Goal: Find specific page/section: Find specific page/section

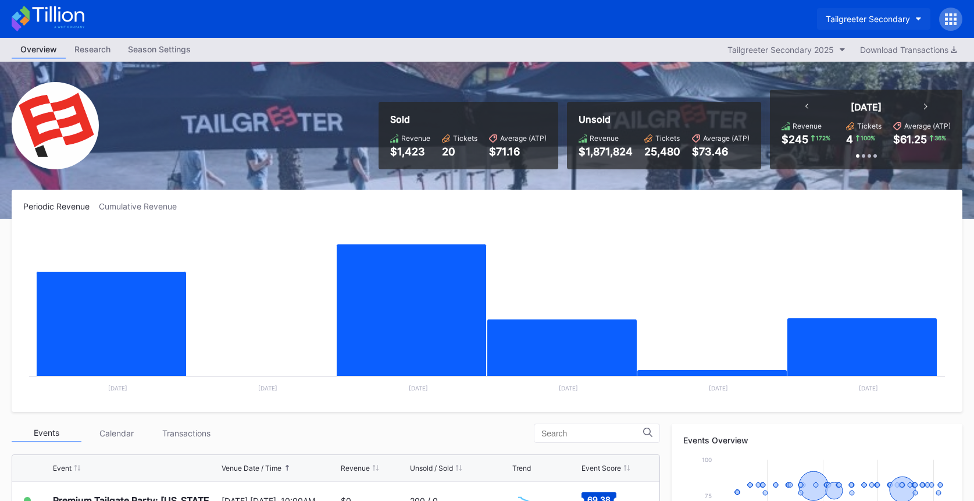
click at [865, 18] on div "Tailgreeter Secondary" at bounding box center [868, 19] width 84 height 10
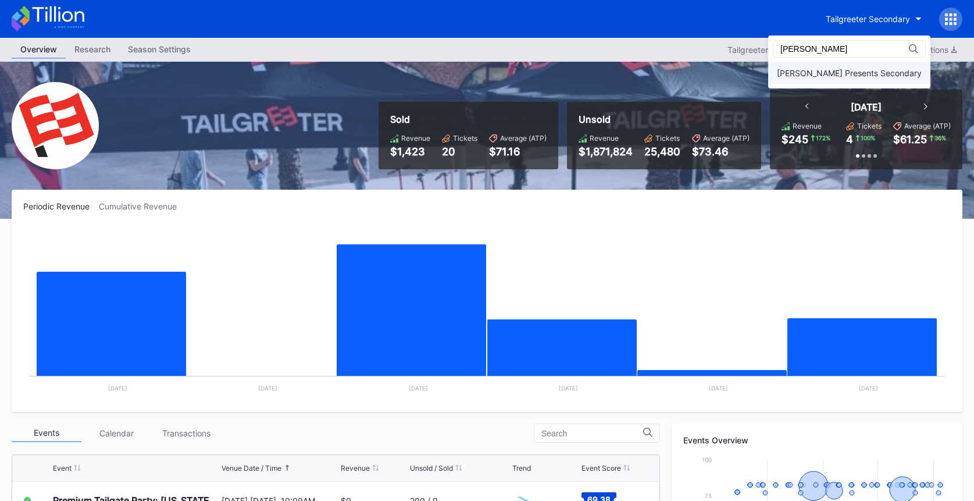
type input "danny"
click at [861, 68] on div "[PERSON_NAME] Presents Secondary" at bounding box center [849, 73] width 145 height 10
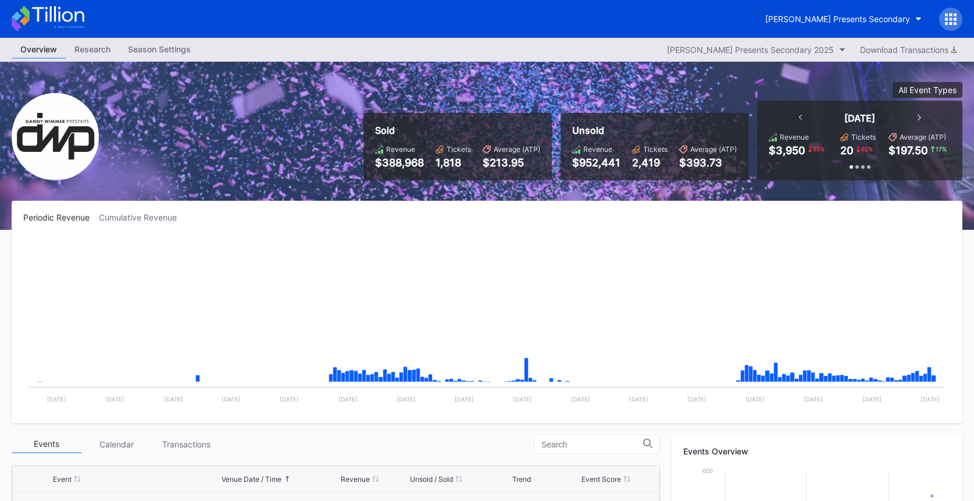
scroll to position [189, 0]
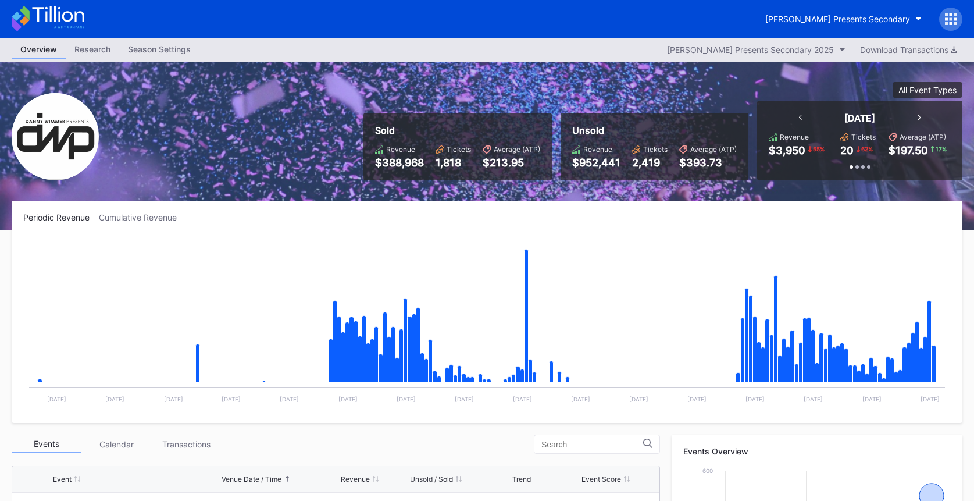
click at [949, 17] on icon at bounding box center [951, 19] width 12 height 12
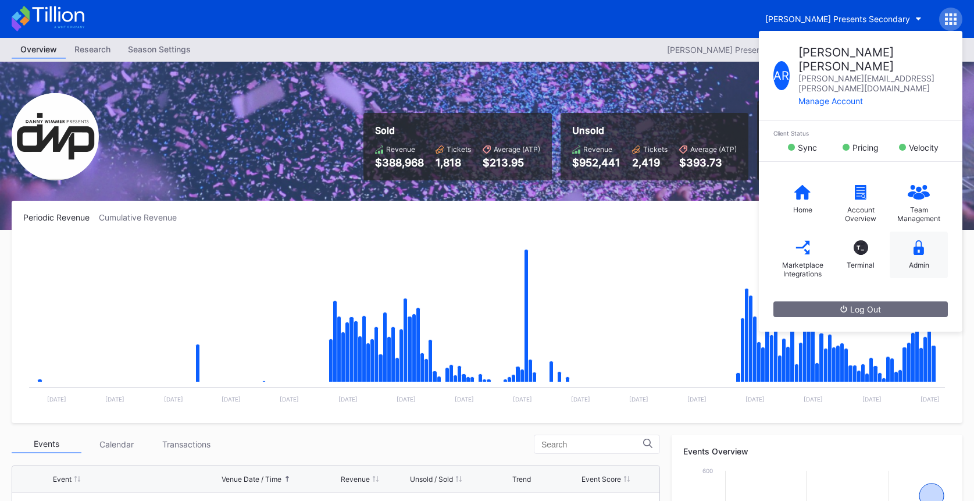
click at [925, 231] on div "Admin" at bounding box center [919, 254] width 58 height 47
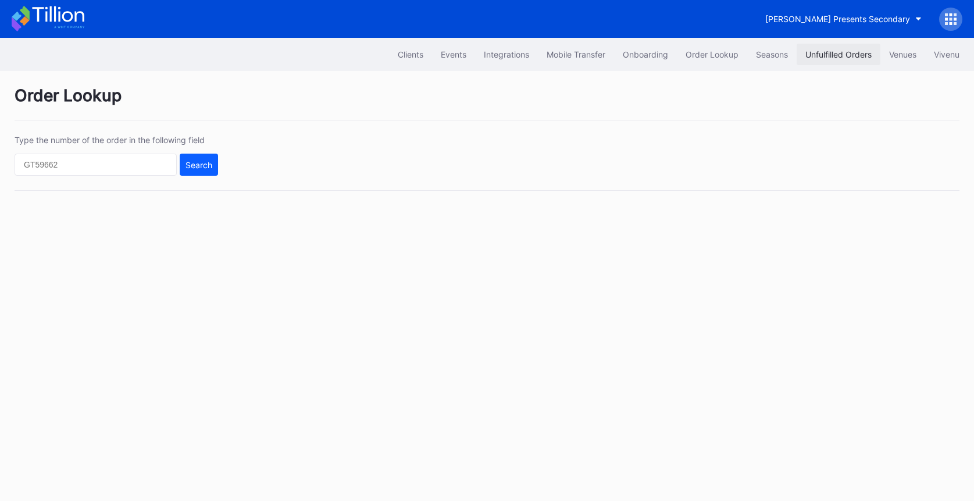
click at [803, 60] on button "Unfulfilled Orders" at bounding box center [839, 55] width 84 height 22
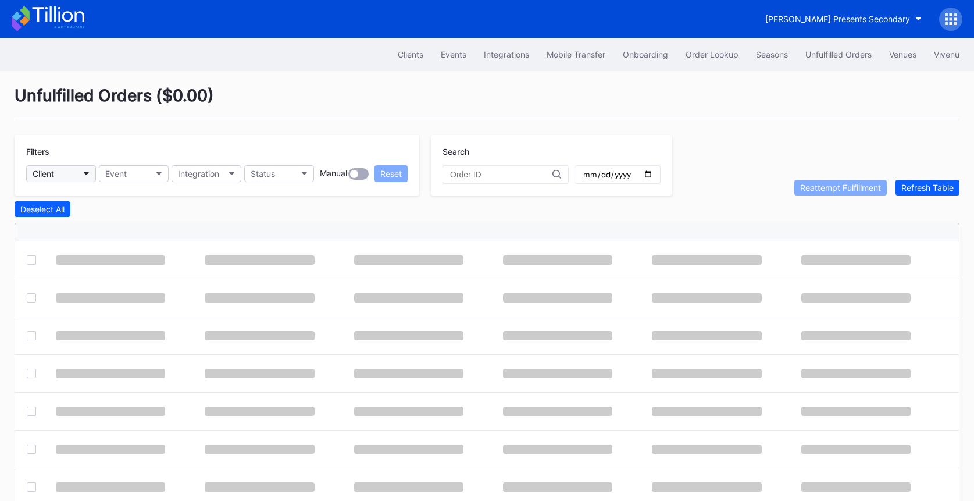
click at [67, 173] on button "Client" at bounding box center [61, 173] width 70 height 17
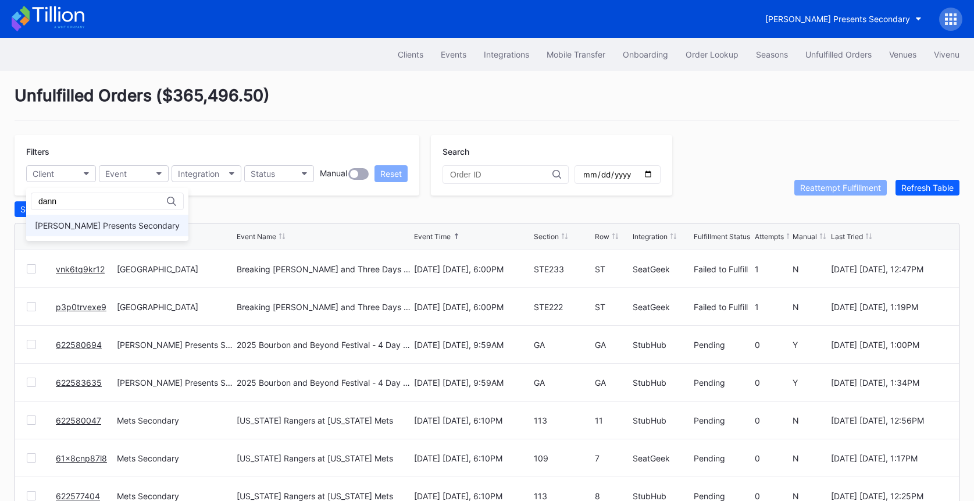
type input "dann"
click at [68, 226] on div "[PERSON_NAME] Presents Secondary" at bounding box center [107, 225] width 145 height 10
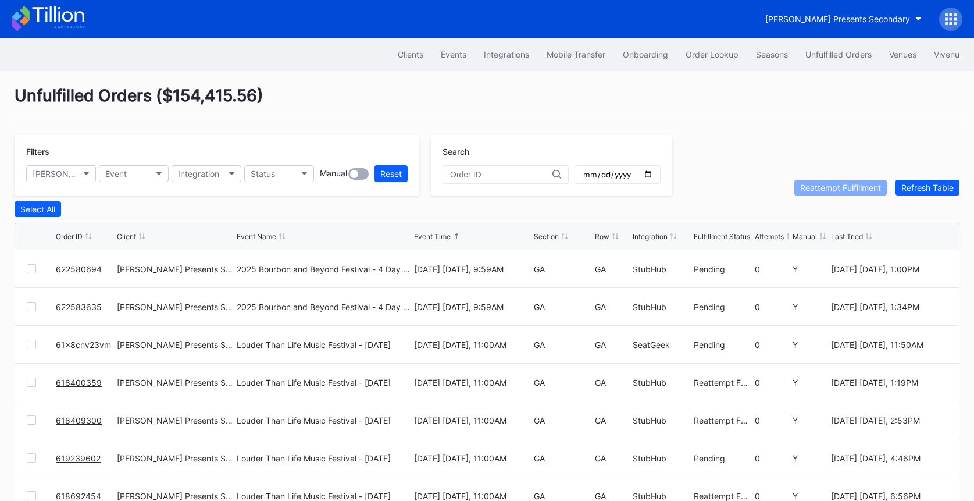
click at [63, 20] on icon at bounding box center [58, 14] width 52 height 16
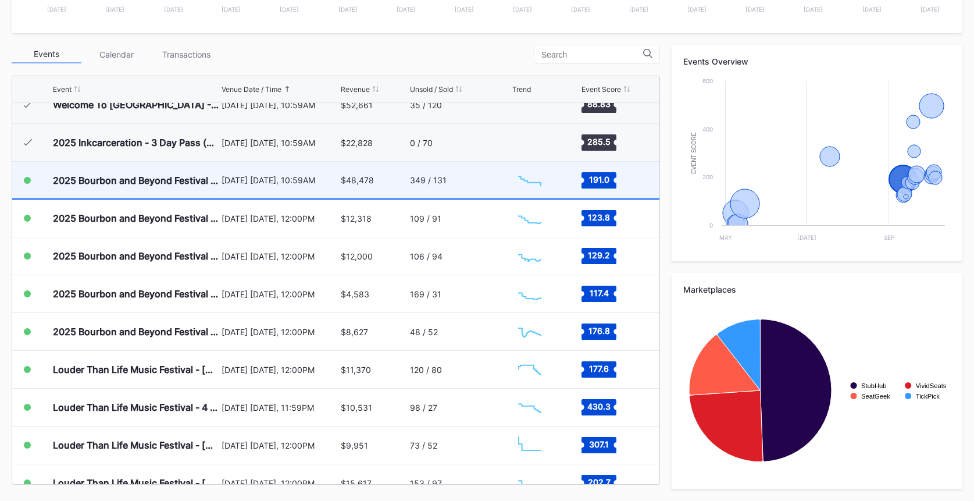
scroll to position [122, 0]
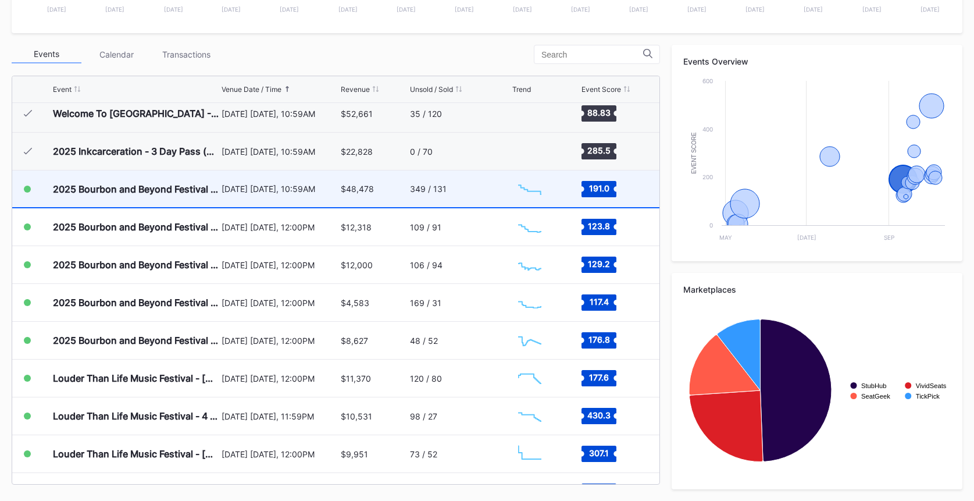
click at [299, 188] on div "September 11 Thursday, 10:59AM" at bounding box center [280, 189] width 116 height 10
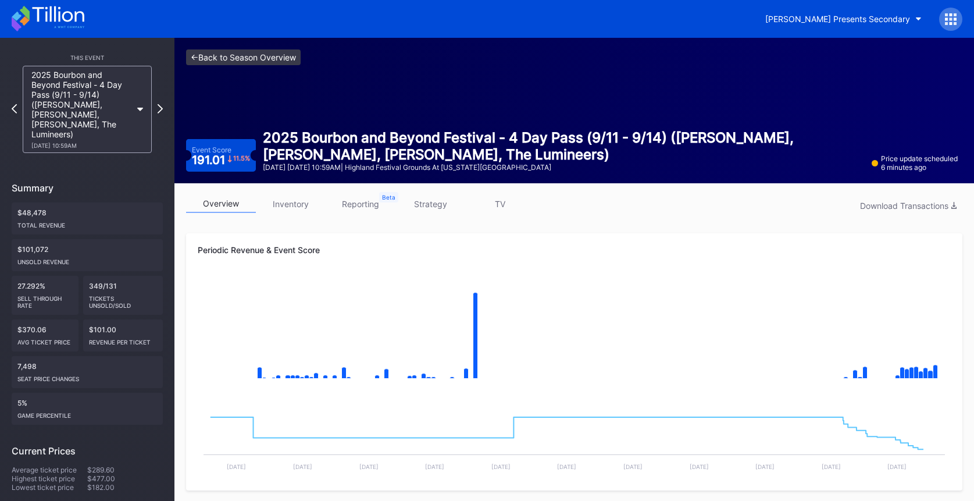
click at [277, 61] on link "<- Back to Season Overview" at bounding box center [243, 57] width 115 height 16
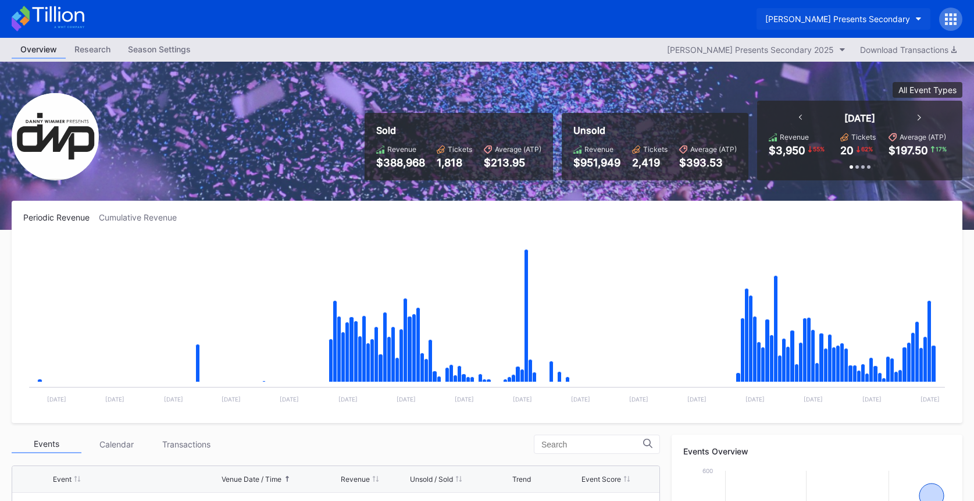
click at [817, 19] on div "[PERSON_NAME] Presents Secondary" at bounding box center [837, 19] width 145 height 10
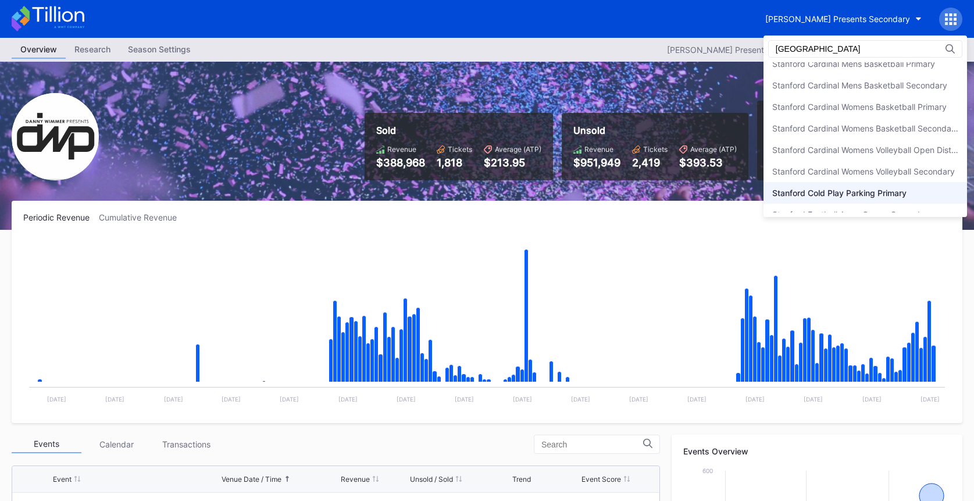
scroll to position [130, 0]
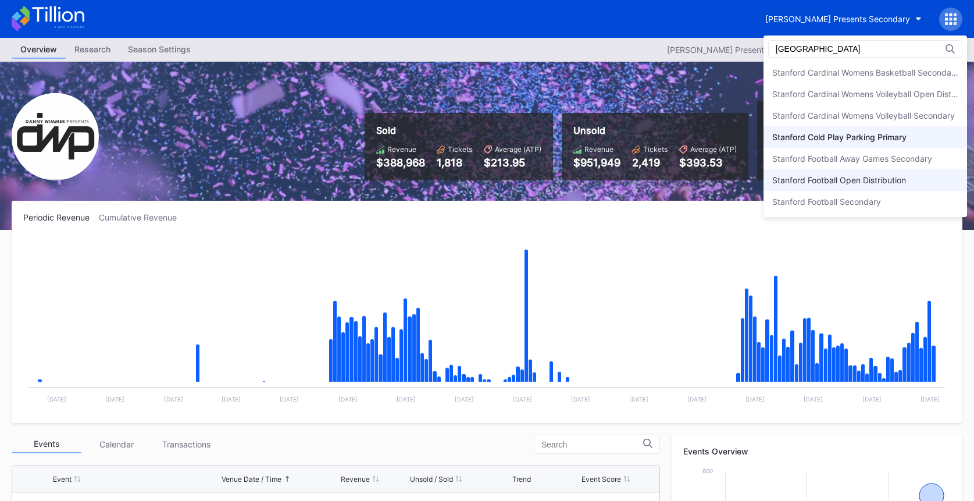
type input "stanford"
click at [844, 184] on div "Stanford Football Open Distribution" at bounding box center [839, 180] width 134 height 10
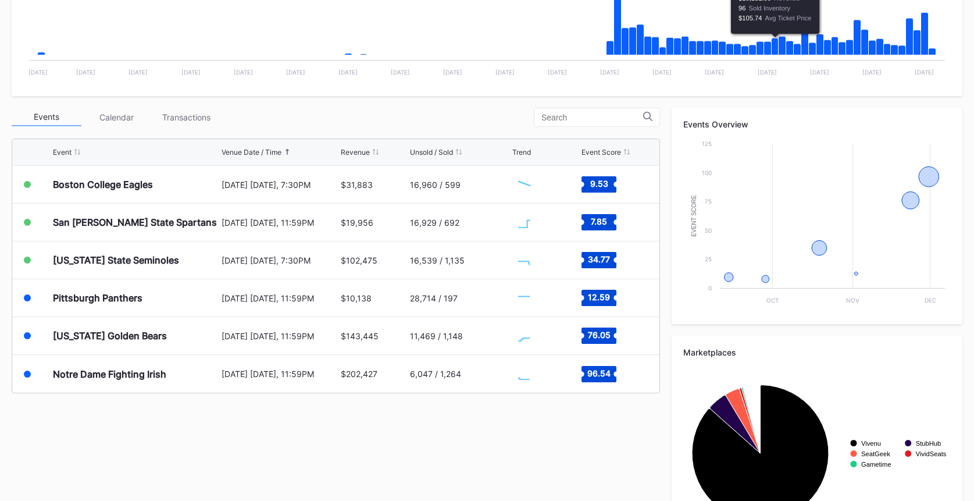
scroll to position [379, 0]
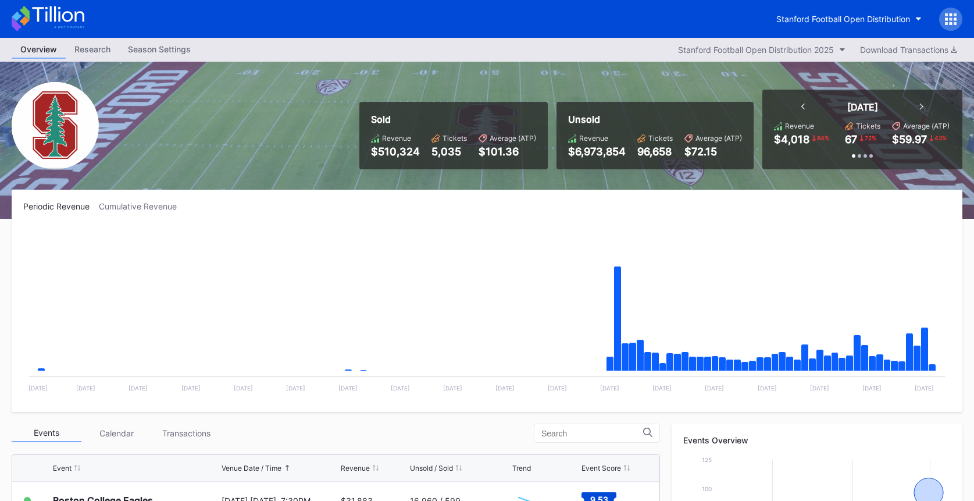
scroll to position [379, 0]
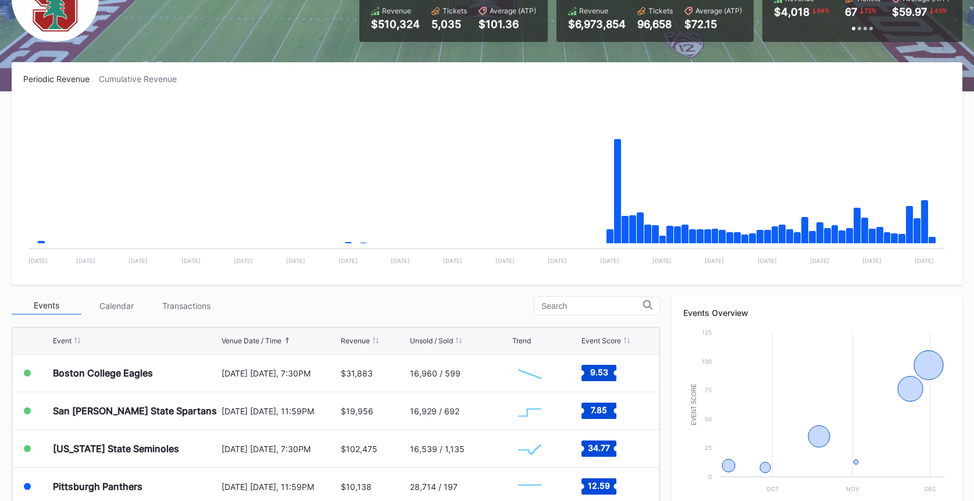
scroll to position [379, 0]
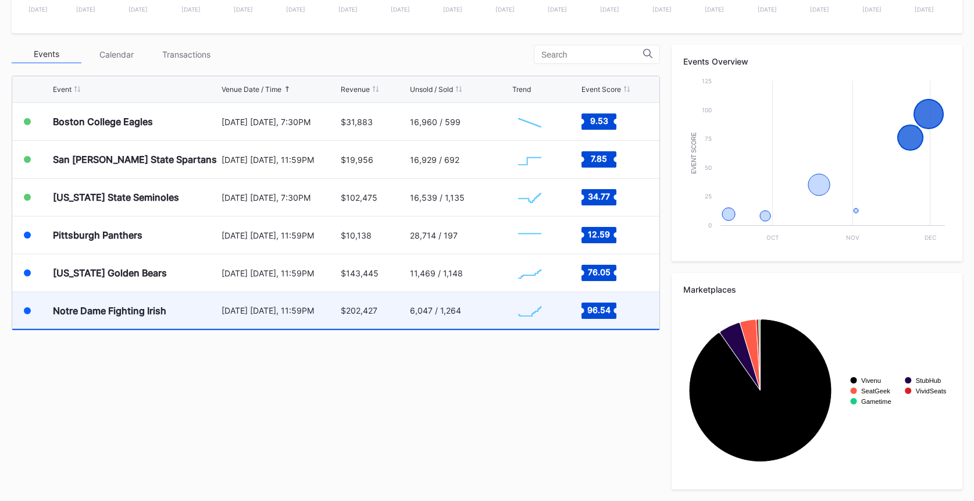
click at [306, 319] on div "[DATE] [DATE], 11:59PM" at bounding box center [280, 310] width 116 height 37
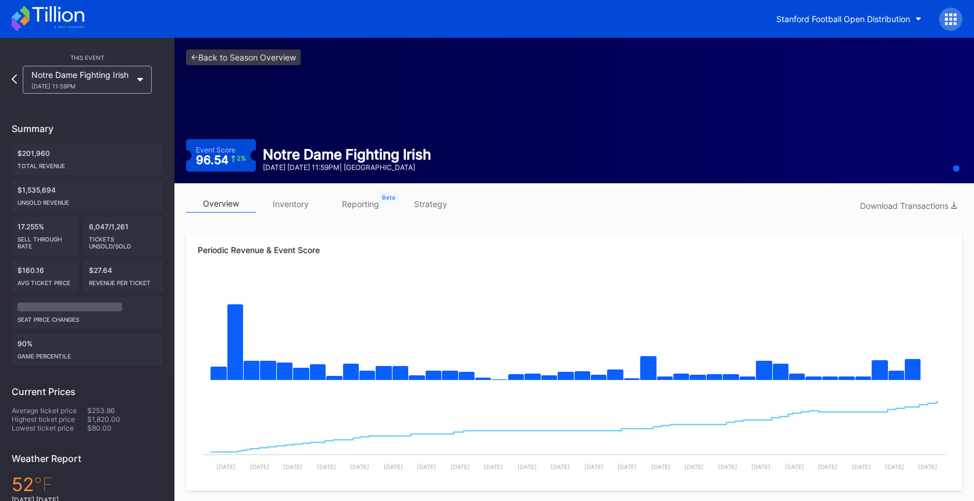
drag, startPoint x: 91, startPoint y: 226, endPoint x: 85, endPoint y: 227, distance: 5.9
click at [84, 227] on div "6,047/1,261 Tickets Unsold/Sold" at bounding box center [123, 235] width 80 height 39
drag, startPoint x: 92, startPoint y: 227, endPoint x: 99, endPoint y: 227, distance: 7.0
click at [98, 227] on div "6,047/1,261 Tickets Unsold/Sold" at bounding box center [123, 235] width 80 height 39
click at [280, 57] on link "<- Back to Season Overview" at bounding box center [243, 57] width 115 height 16
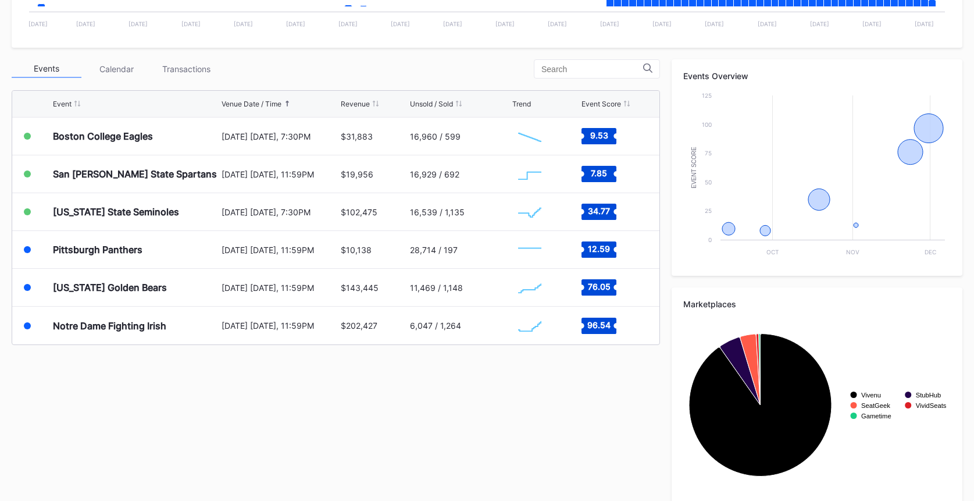
scroll to position [379, 0]
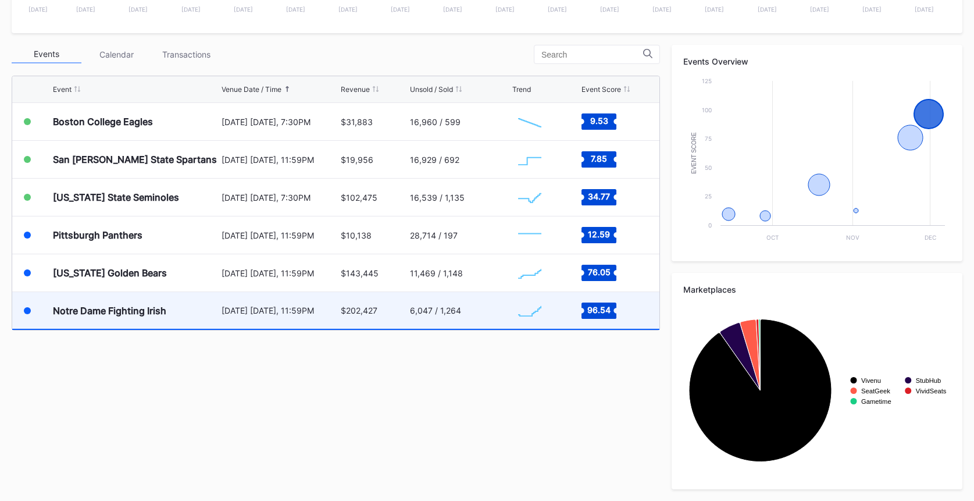
click at [363, 320] on div "$202,427" at bounding box center [374, 310] width 66 height 37
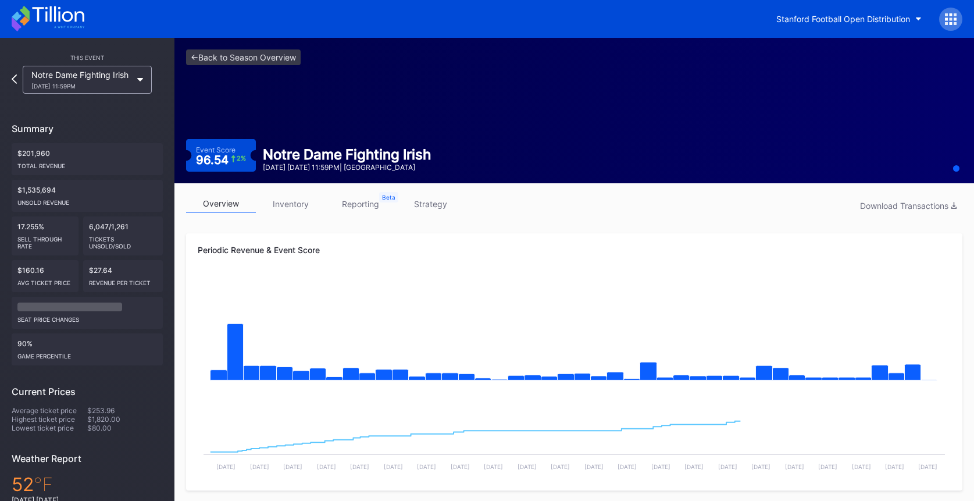
click at [441, 209] on link "strategy" at bounding box center [430, 204] width 70 height 18
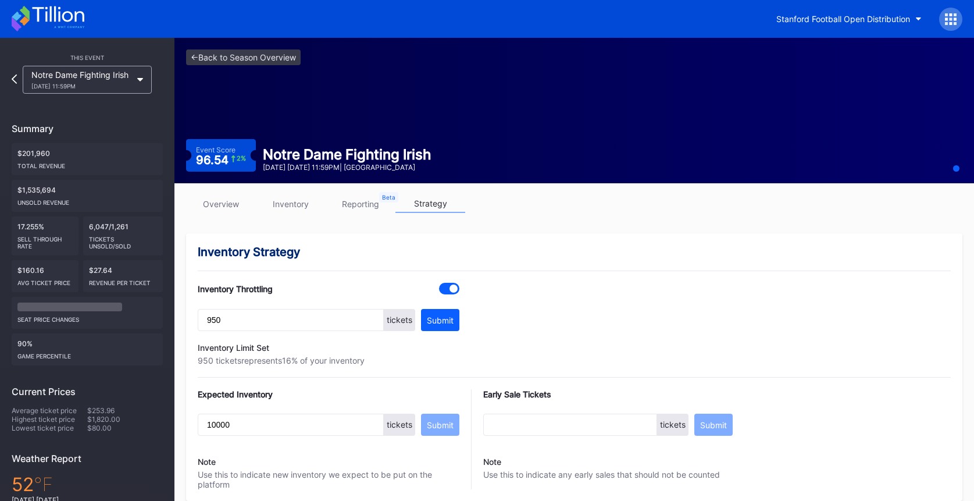
click at [235, 206] on link "overview" at bounding box center [221, 204] width 70 height 18
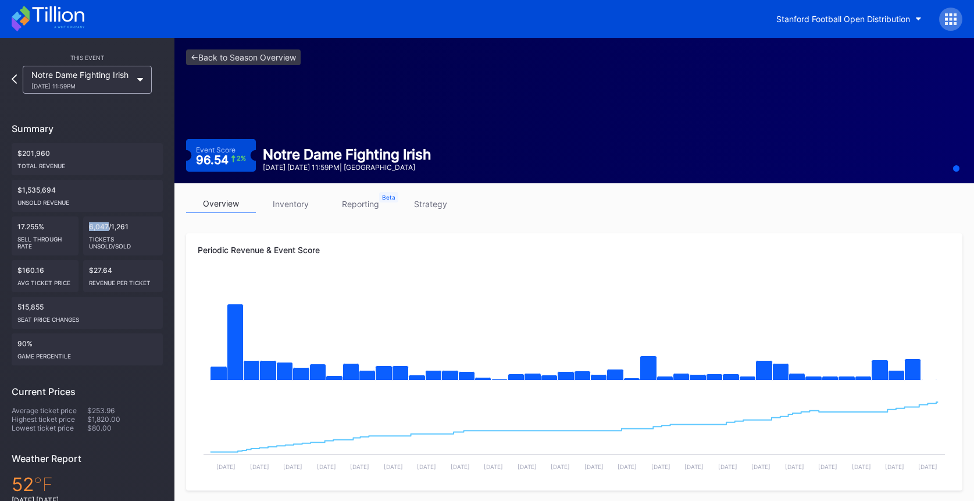
drag, startPoint x: 88, startPoint y: 226, endPoint x: 109, endPoint y: 225, distance: 21.0
click at [109, 225] on div "6,047/1,261 Tickets Unsold/Sold" at bounding box center [123, 235] width 80 height 39
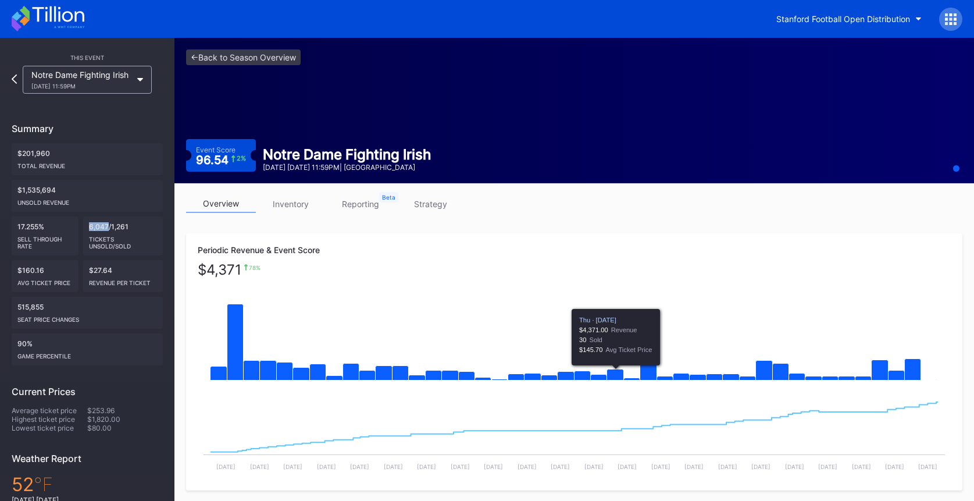
click at [616, 372] on icon "Chart title" at bounding box center [615, 374] width 17 height 11
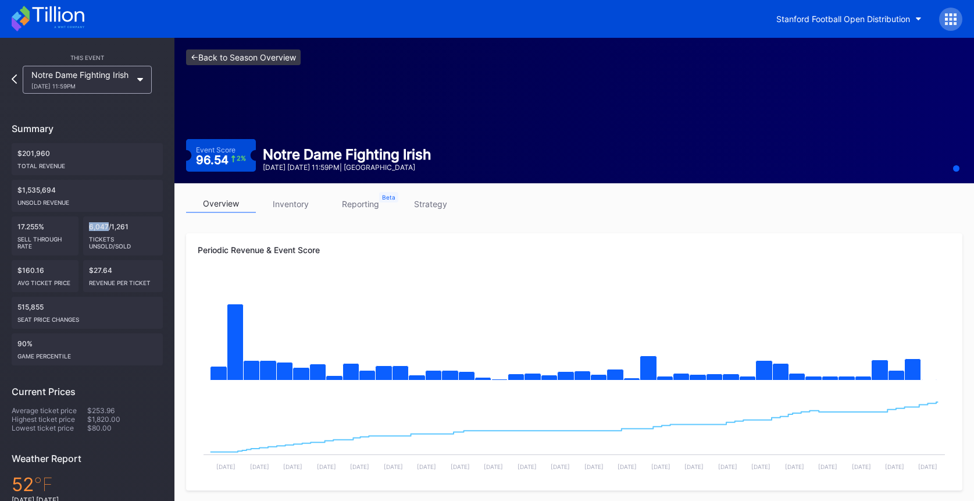
click at [265, 61] on link "<- Back to Season Overview" at bounding box center [243, 57] width 115 height 16
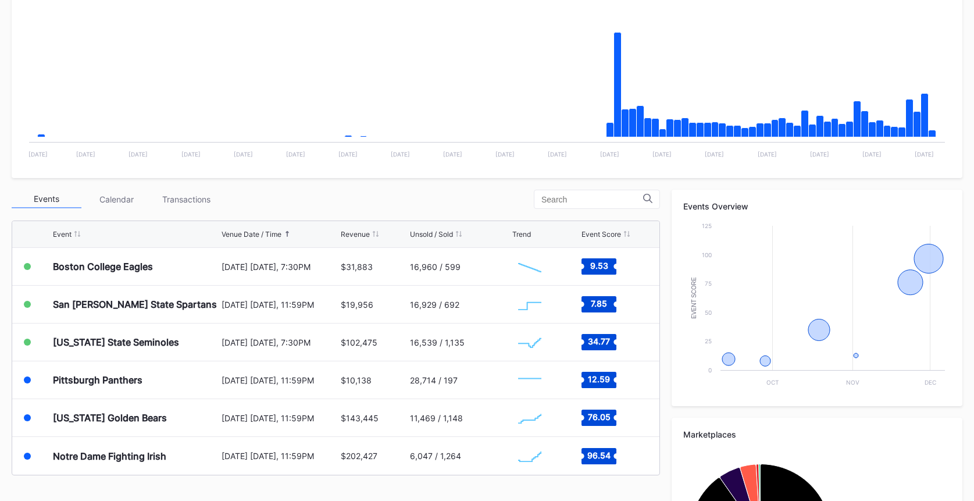
scroll to position [234, 0]
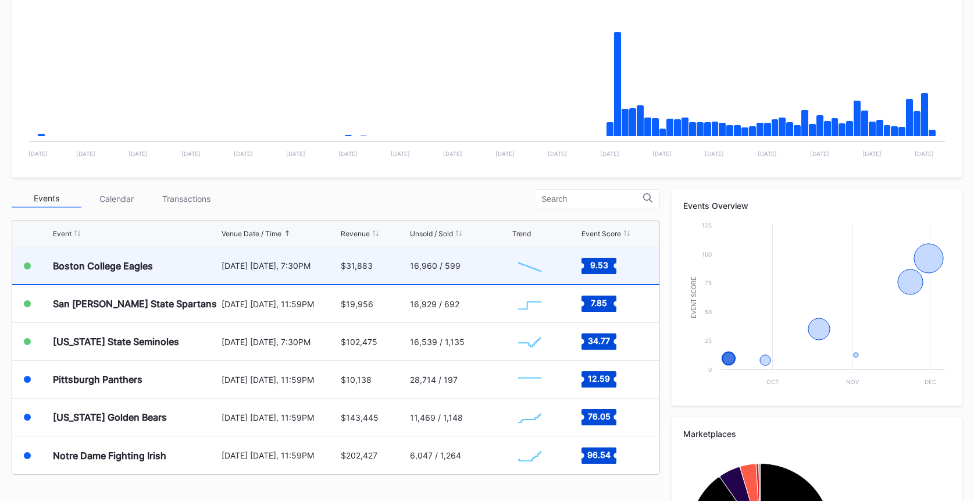
click at [365, 272] on div "$31,883" at bounding box center [374, 265] width 66 height 37
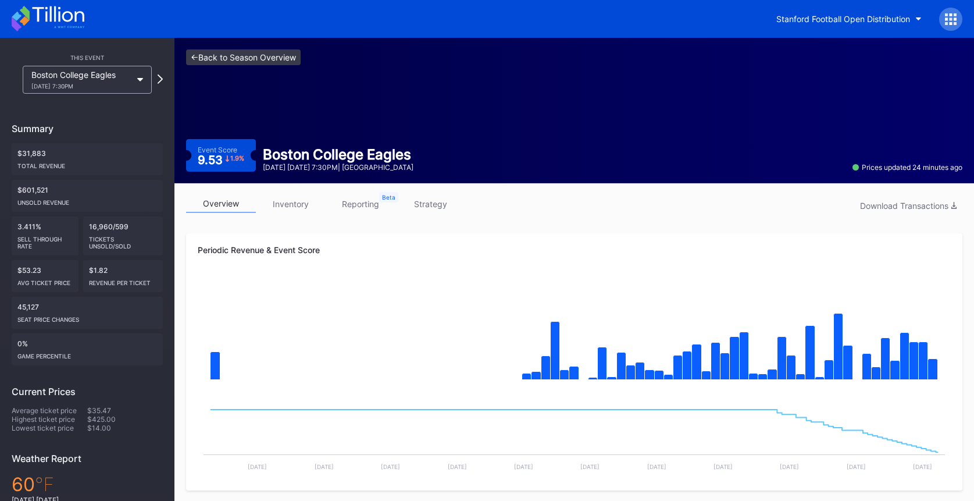
click at [231, 59] on link "<- Back to Season Overview" at bounding box center [243, 57] width 115 height 16
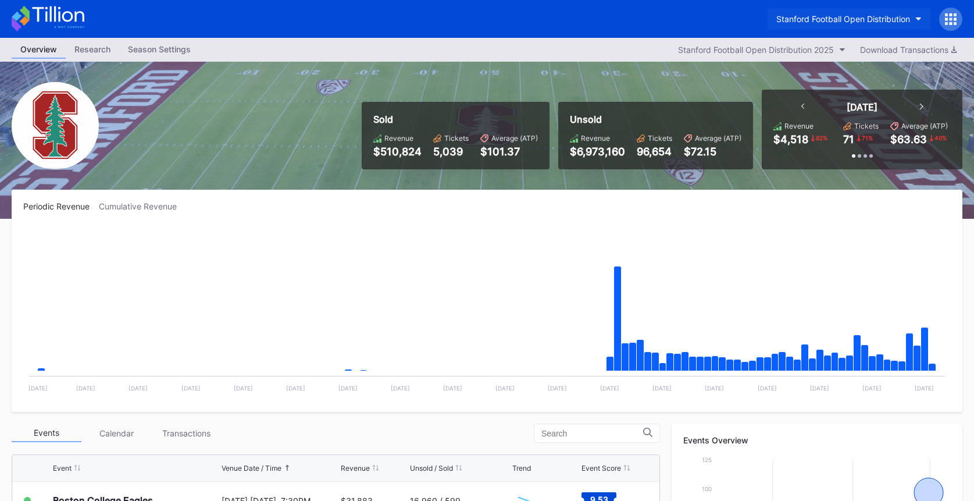
click at [852, 14] on div "Stanford Football Open Distribution" at bounding box center [843, 19] width 134 height 10
click at [65, 19] on icon at bounding box center [48, 19] width 73 height 26
click at [819, 16] on div "Stanford Football Open Distribution" at bounding box center [843, 19] width 134 height 10
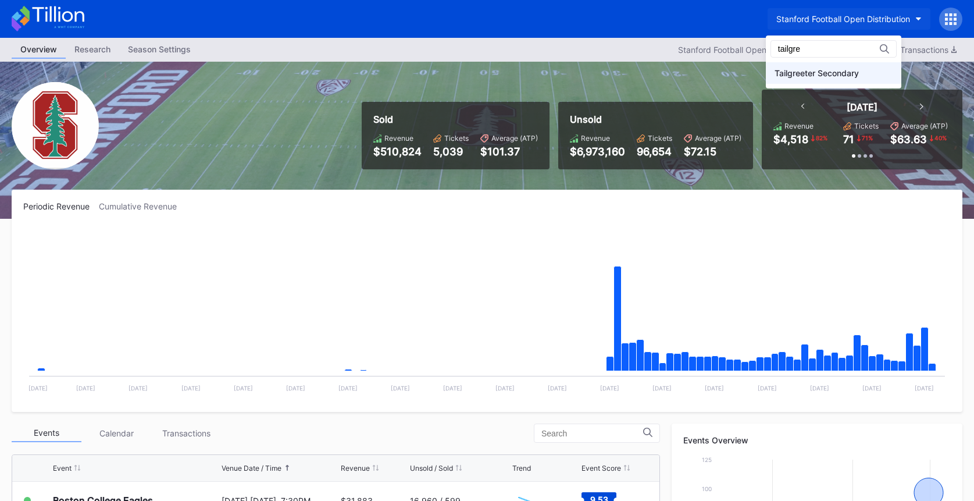
type input "tailgre"
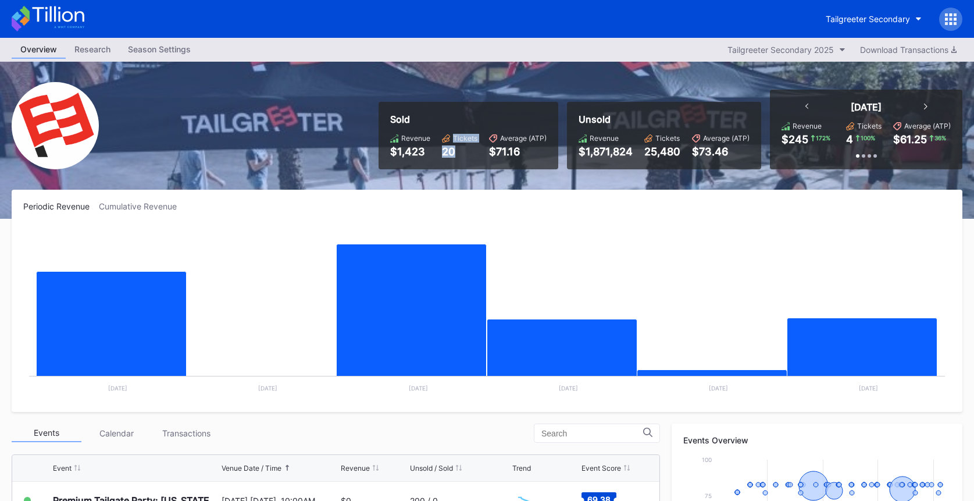
click at [469, 155] on div "Revenue $1,423 Tickets 20 Average (ATP) $71.16" at bounding box center [468, 146] width 156 height 24
click at [472, 190] on div "Periodic Revenue Cumulative Revenue Created with Highcharts 11.2.0 Chart title …" at bounding box center [487, 301] width 951 height 222
drag, startPoint x: 287, startPoint y: 136, endPoint x: 296, endPoint y: 135, distance: 9.3
click at [294, 136] on div "Sold Revenue $1,423 Tickets 20 Average (ATP) $71.16 Unsold Revenue $1,871,824 T…" at bounding box center [487, 140] width 974 height 157
drag, startPoint x: 39, startPoint y: 130, endPoint x: 780, endPoint y: 1, distance: 752.5
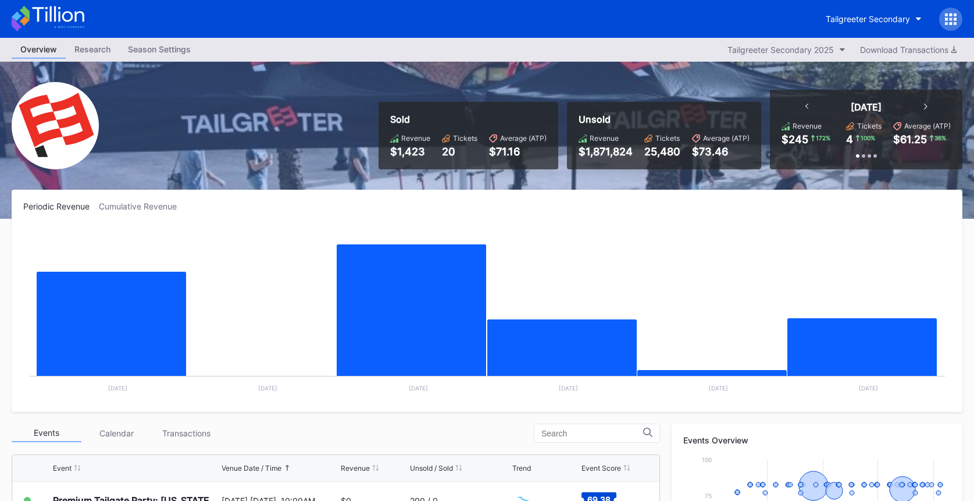
click at [55, 10] on icon at bounding box center [58, 14] width 52 height 16
click at [64, 9] on icon at bounding box center [48, 19] width 73 height 26
click at [58, 15] on icon at bounding box center [48, 19] width 73 height 26
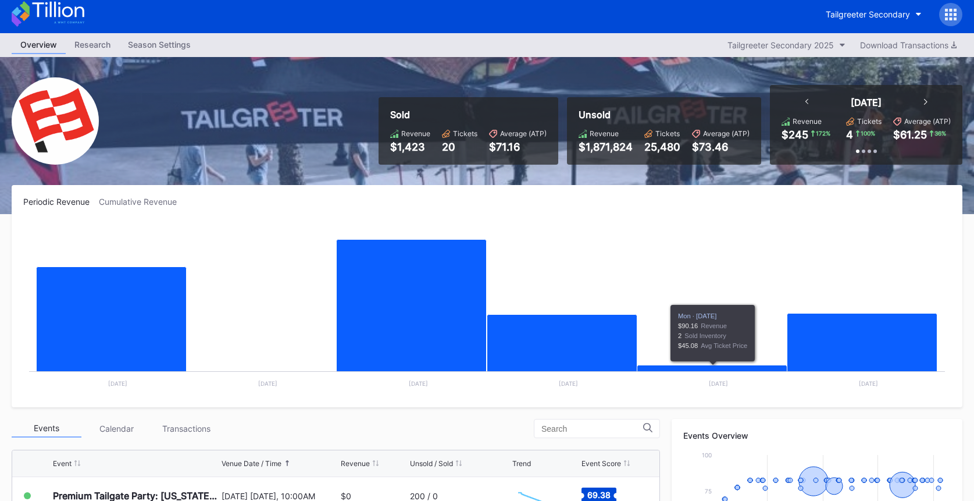
scroll to position [12, 0]
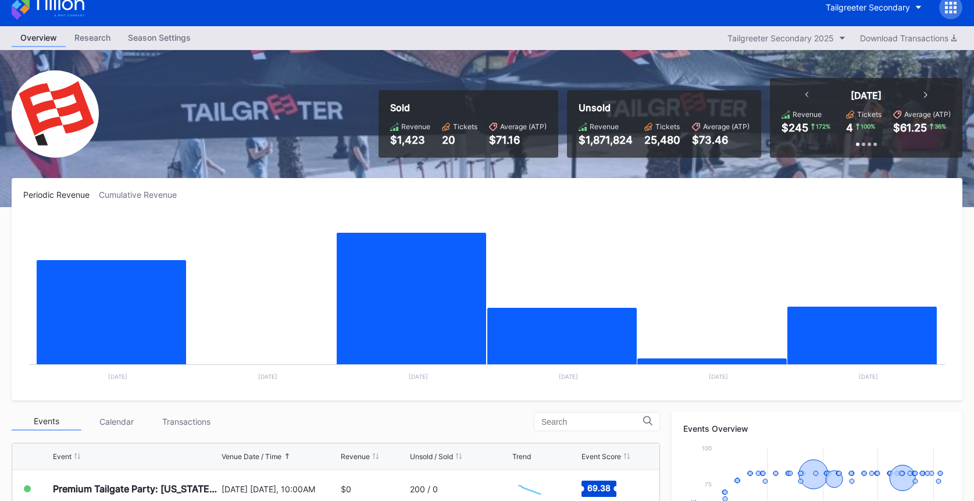
click at [70, 14] on icon at bounding box center [48, 7] width 73 height 26
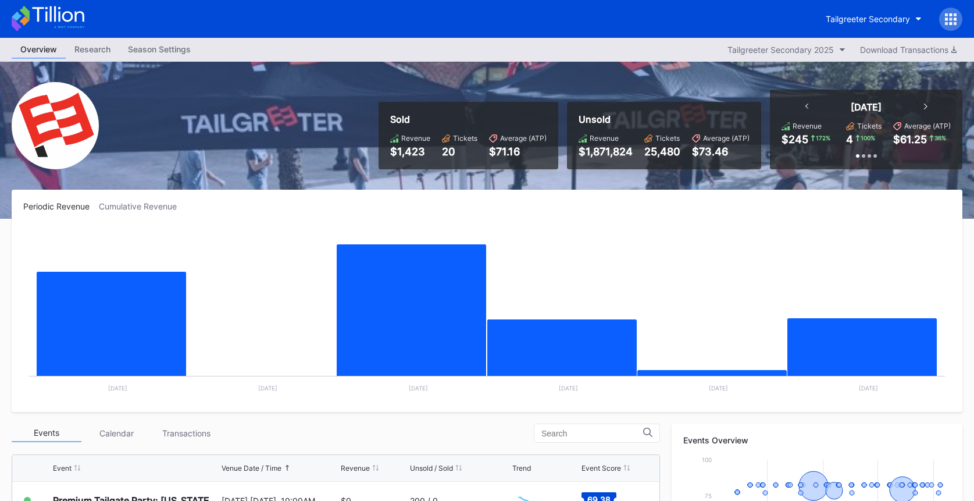
click at [83, 16] on icon at bounding box center [58, 14] width 52 height 16
click at [839, 20] on div "Tailgreeter Secondary" at bounding box center [868, 19] width 84 height 10
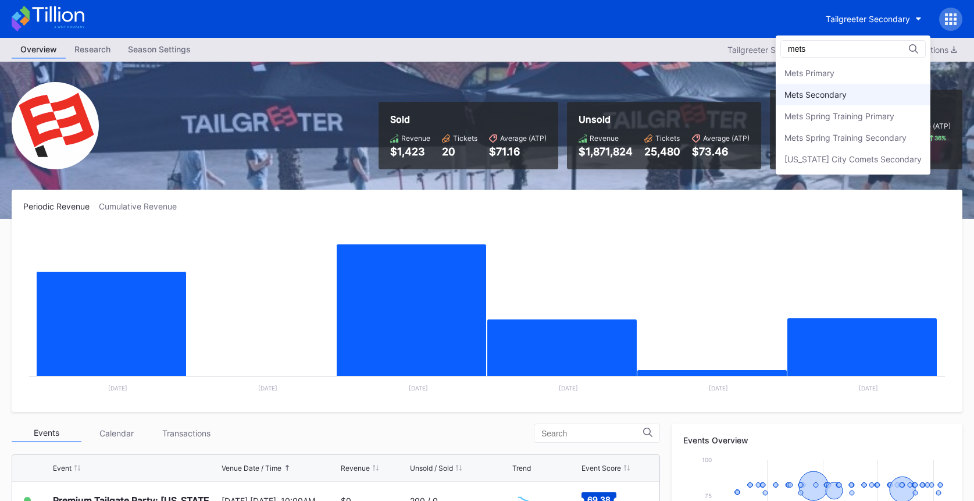
type input "mets"
click at [823, 99] on div "Mets Secondary" at bounding box center [853, 95] width 155 height 22
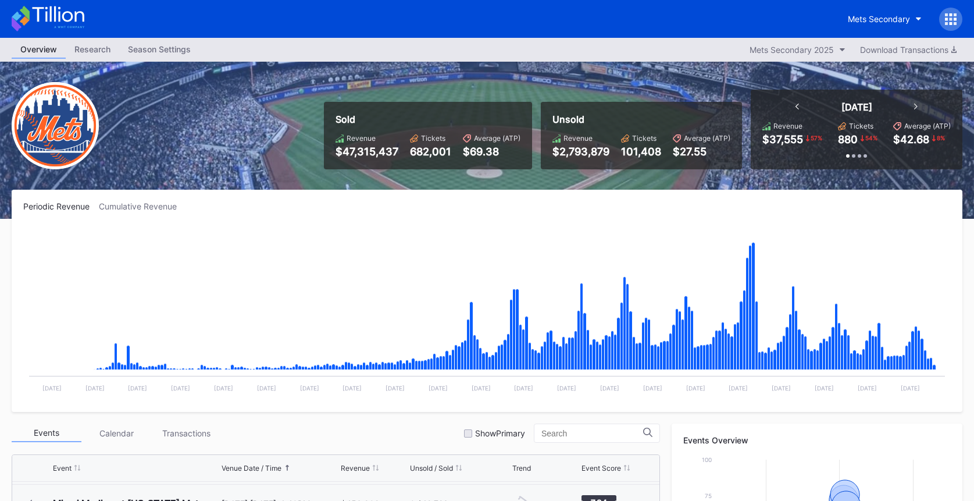
click at [61, 15] on icon at bounding box center [48, 19] width 73 height 26
click at [953, 19] on icon at bounding box center [951, 19] width 12 height 12
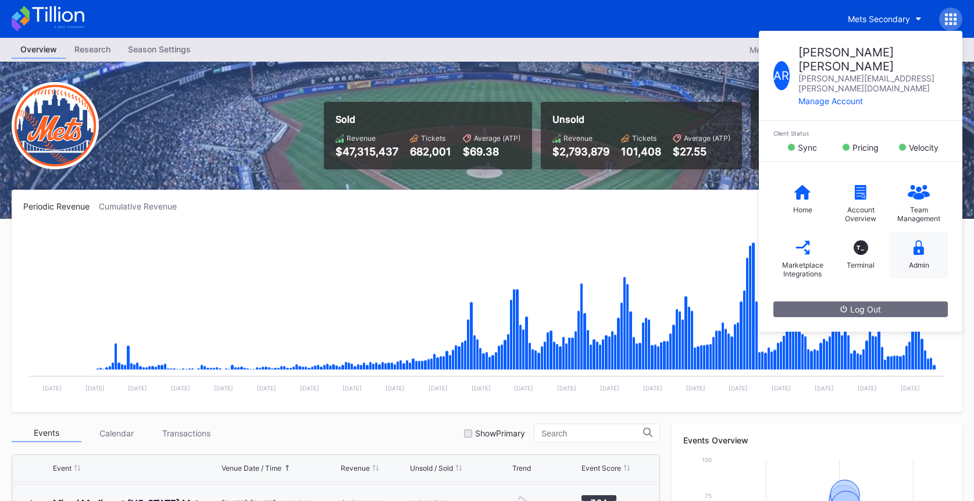
click at [913, 240] on icon at bounding box center [918, 247] width 10 height 15
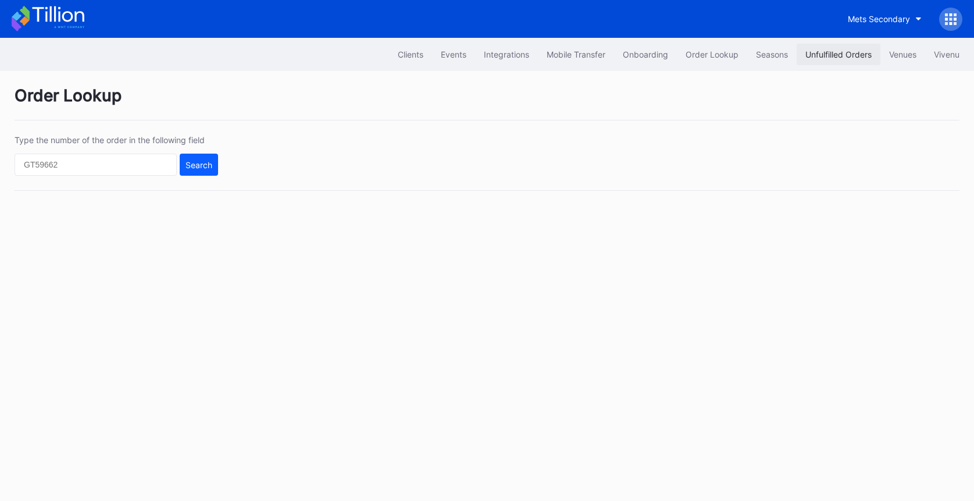
click at [828, 64] on button "Unfulfilled Orders" at bounding box center [839, 55] width 84 height 22
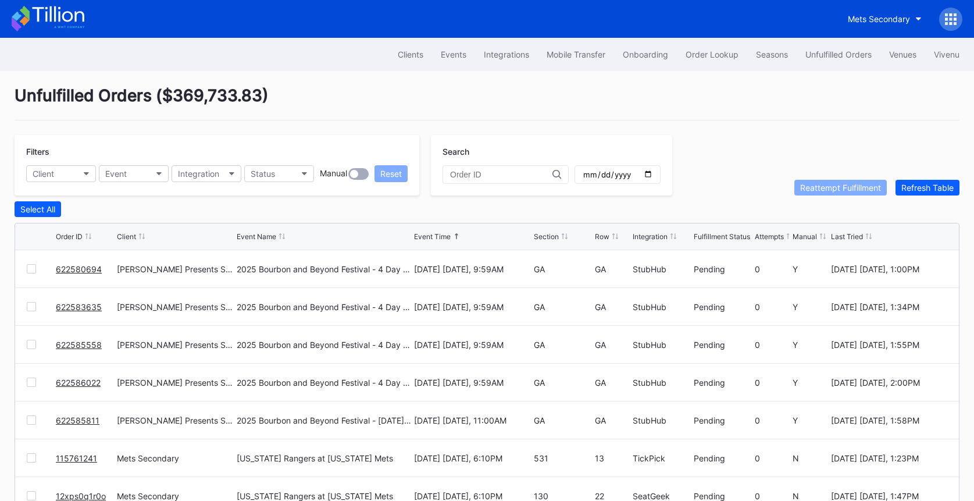
scroll to position [58, 0]
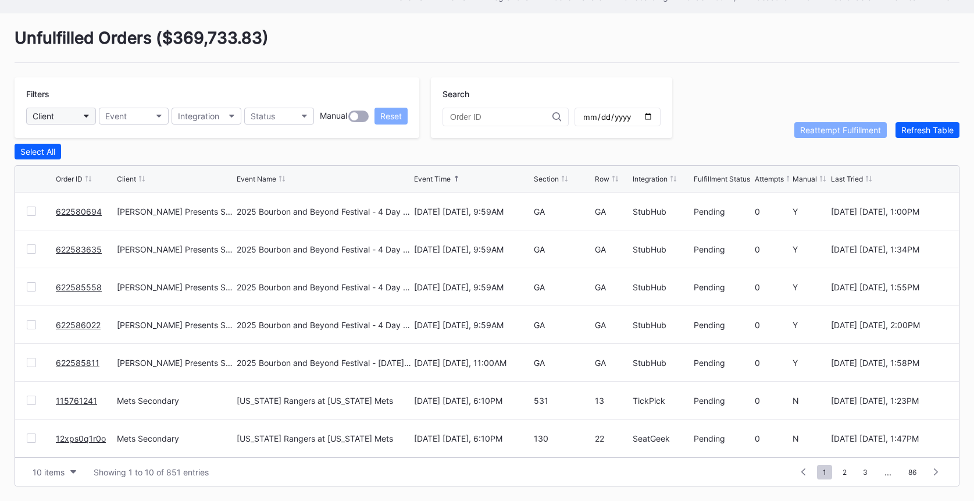
click at [62, 117] on button "Client" at bounding box center [61, 116] width 70 height 17
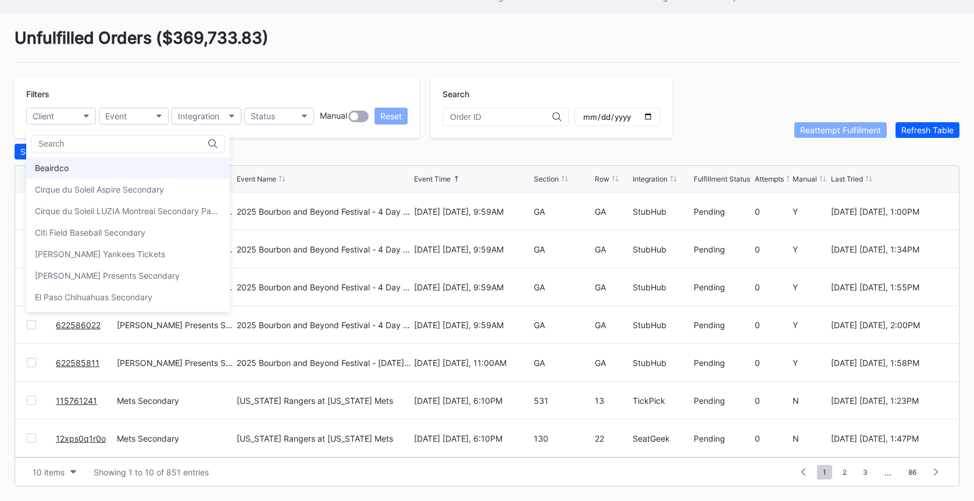
click at [70, 163] on div "Beairdco" at bounding box center [128, 168] width 204 height 22
